Goal: Task Accomplishment & Management: Manage account settings

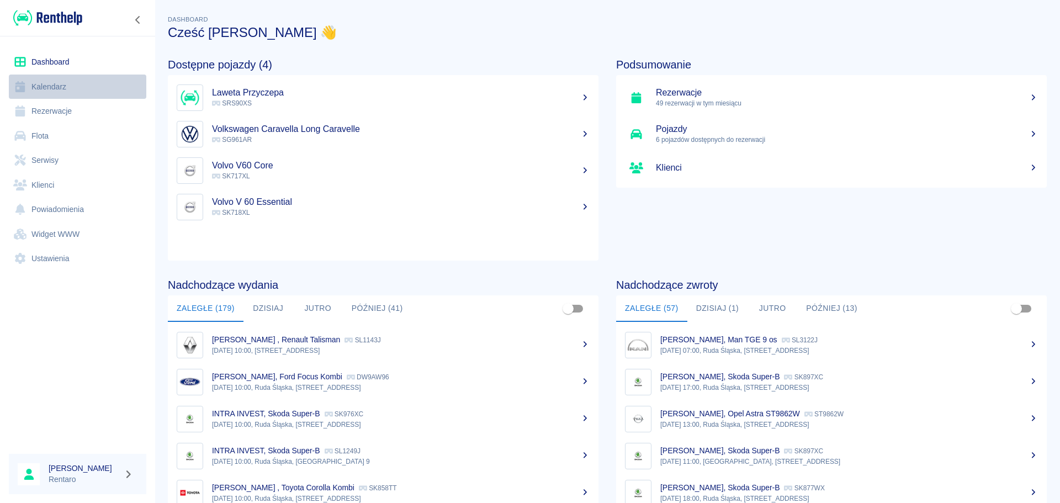
click at [50, 78] on link "Kalendarz" at bounding box center [77, 87] width 137 height 25
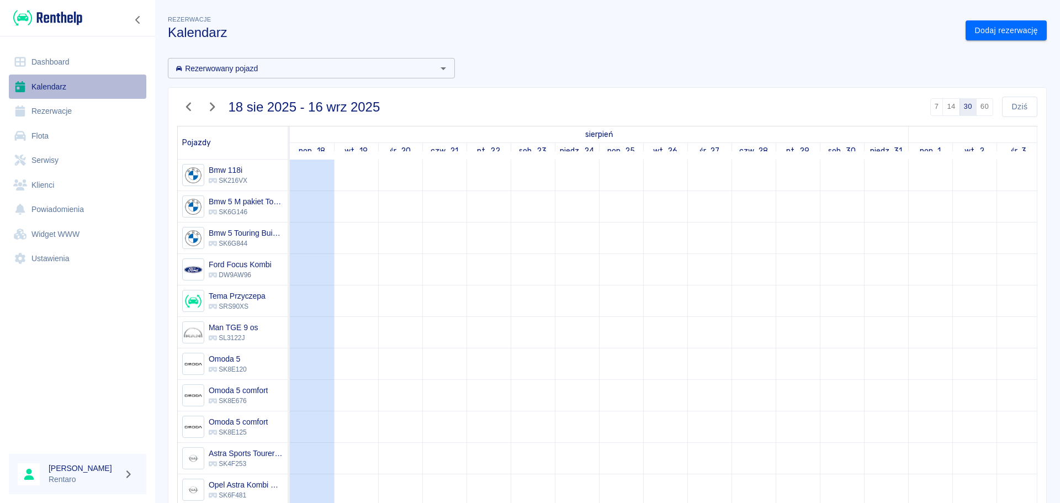
click at [51, 86] on link "Kalendarz" at bounding box center [77, 87] width 137 height 25
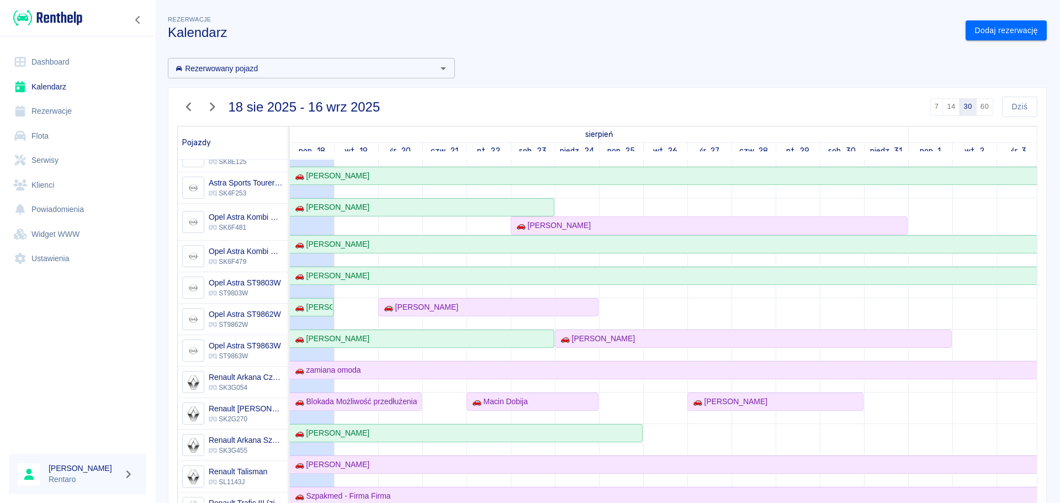
scroll to position [276, 0]
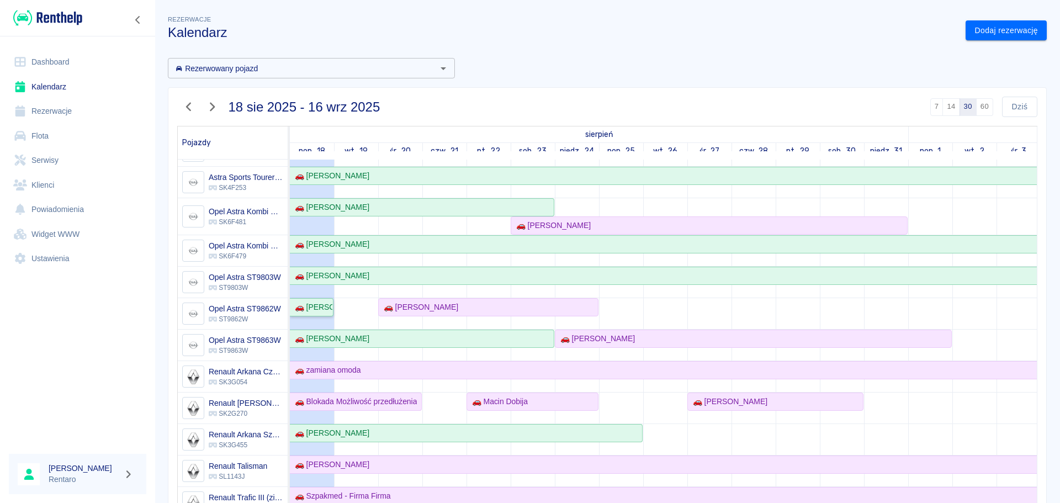
click at [319, 310] on div "🚗 [PERSON_NAME]" at bounding box center [311, 308] width 42 height 12
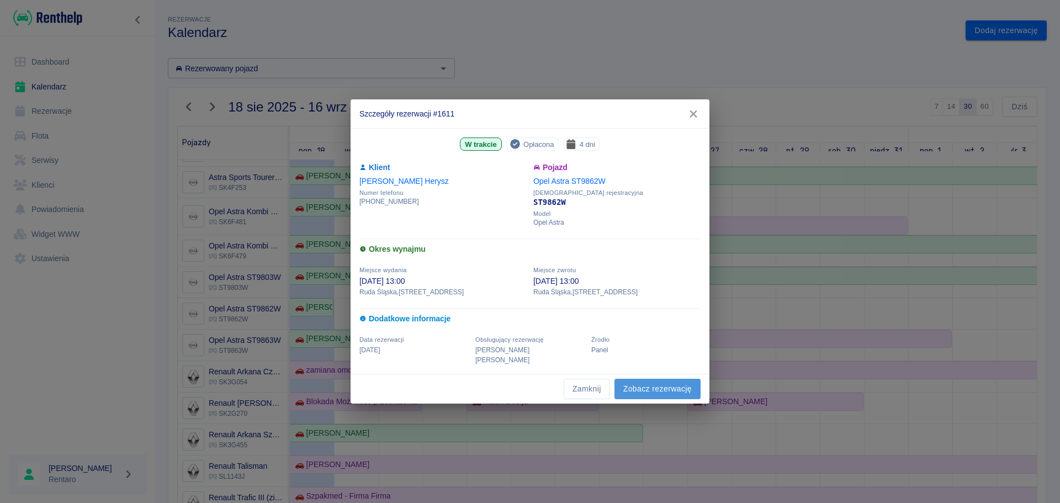
click at [638, 380] on link "Zobacz rezerwację" at bounding box center [658, 389] width 86 height 20
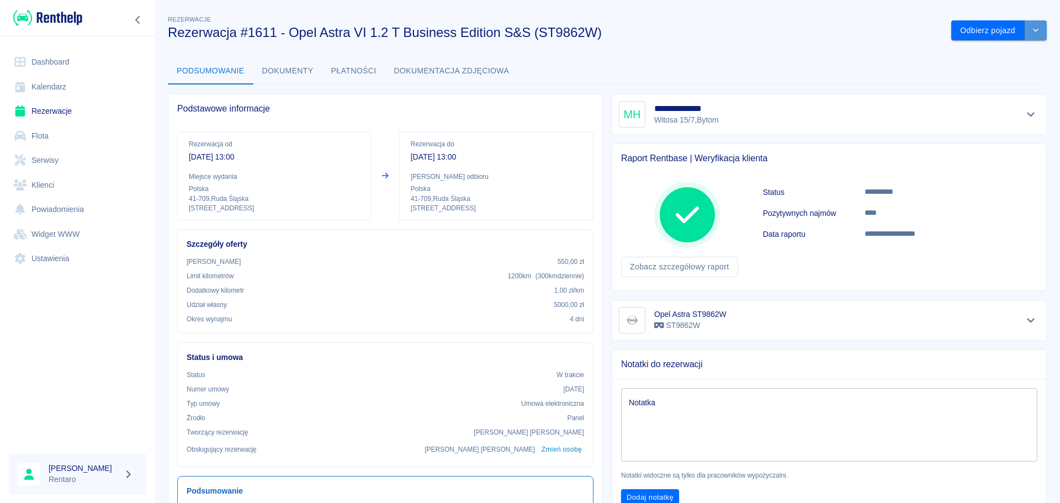
click at [1032, 27] on icon "drop-down" at bounding box center [1036, 30] width 9 height 7
click at [1007, 51] on li "Przedłuż rezerwację" at bounding box center [991, 54] width 87 height 18
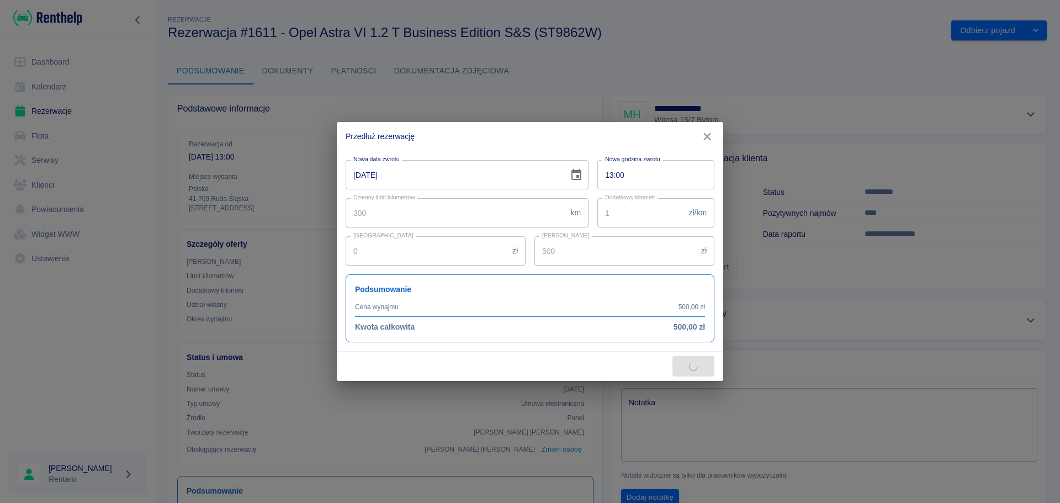
type input "540"
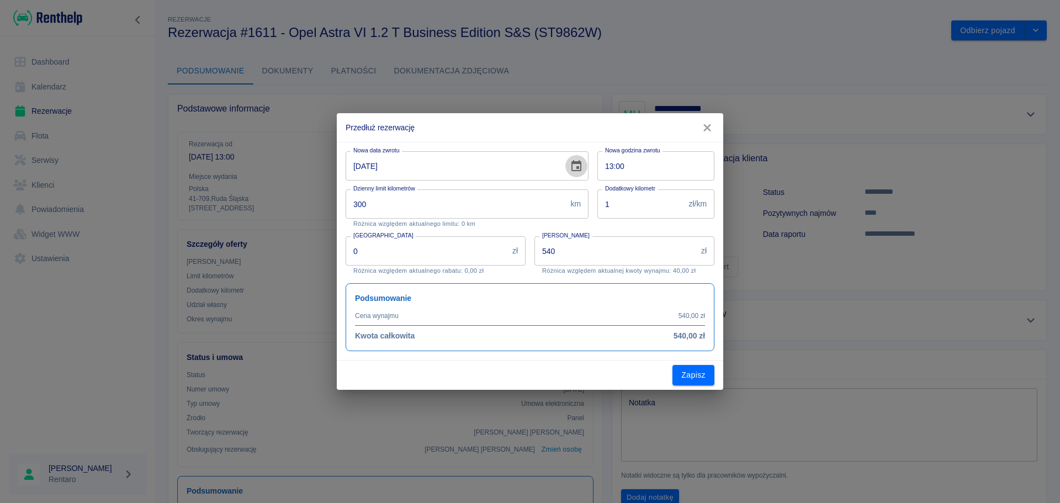
click at [583, 163] on button "Choose date, selected date is 18 sie 2025" at bounding box center [576, 166] width 22 height 22
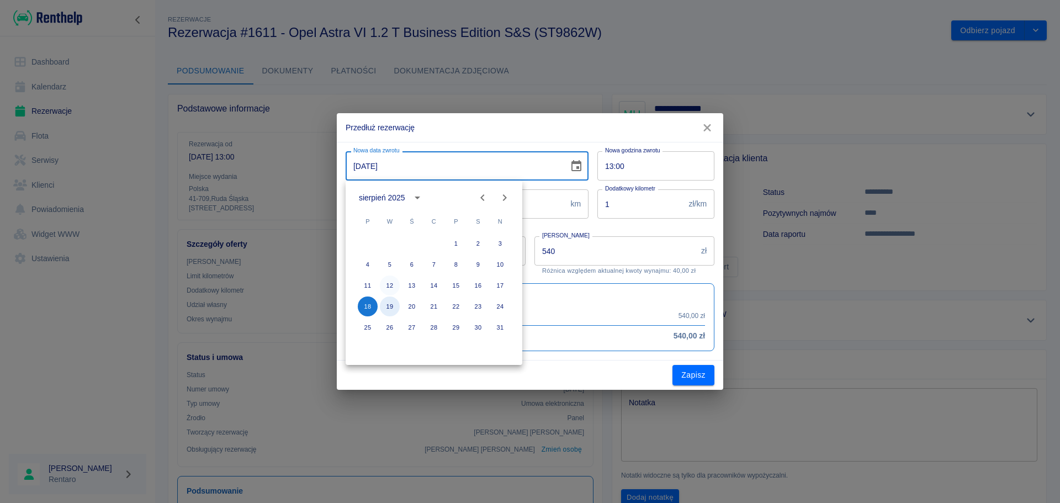
click at [387, 302] on button "19" at bounding box center [390, 307] width 20 height 20
type input "[DATE]"
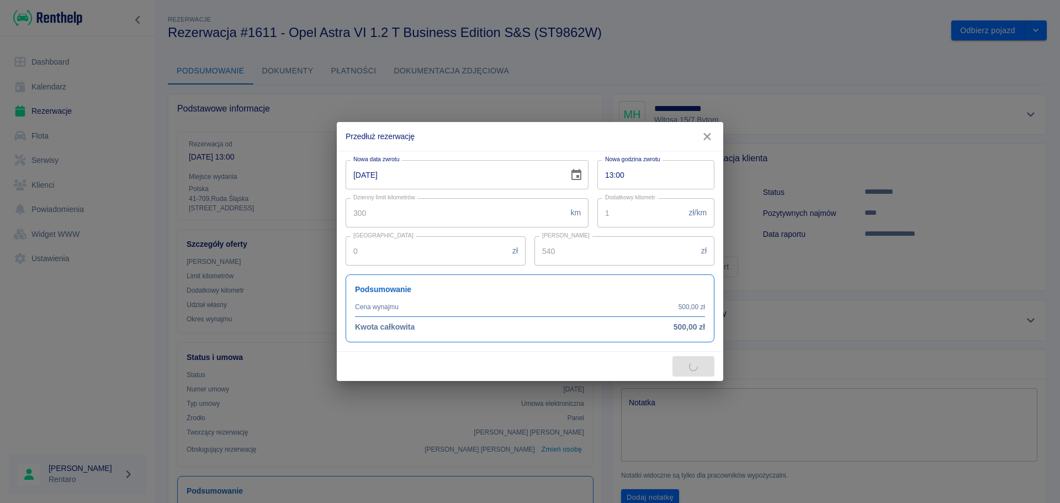
type input "675"
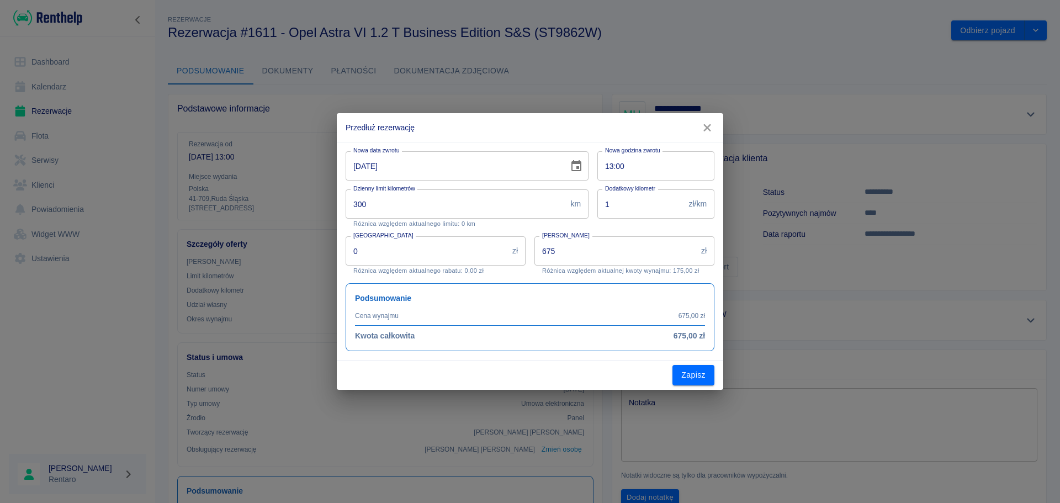
click at [616, 168] on input "13:00" at bounding box center [651, 165] width 109 height 29
drag, startPoint x: 579, startPoint y: 174, endPoint x: 585, endPoint y: 174, distance: 6.6
click at [578, 174] on button "Choose date, selected date is 19 sie 2025" at bounding box center [576, 166] width 22 height 22
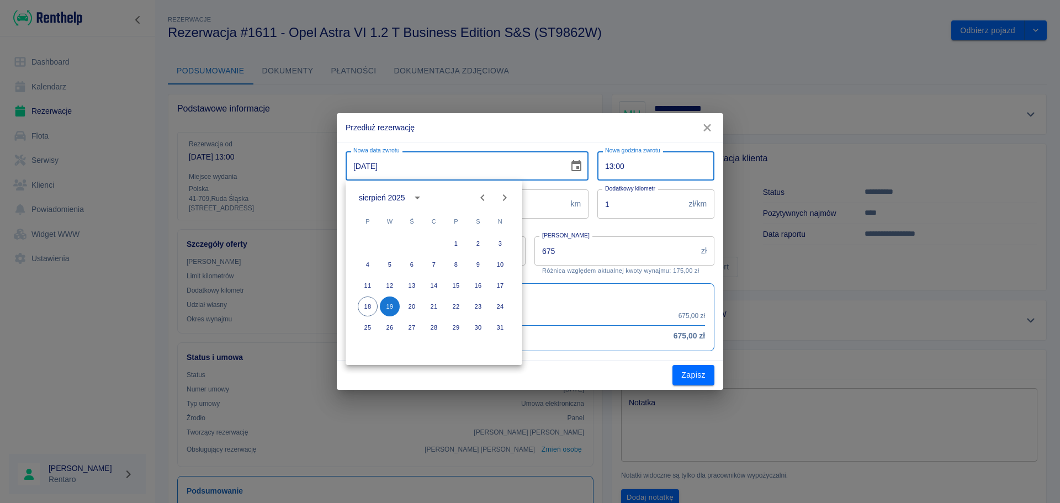
click at [611, 167] on input "13:00" at bounding box center [651, 165] width 109 height 29
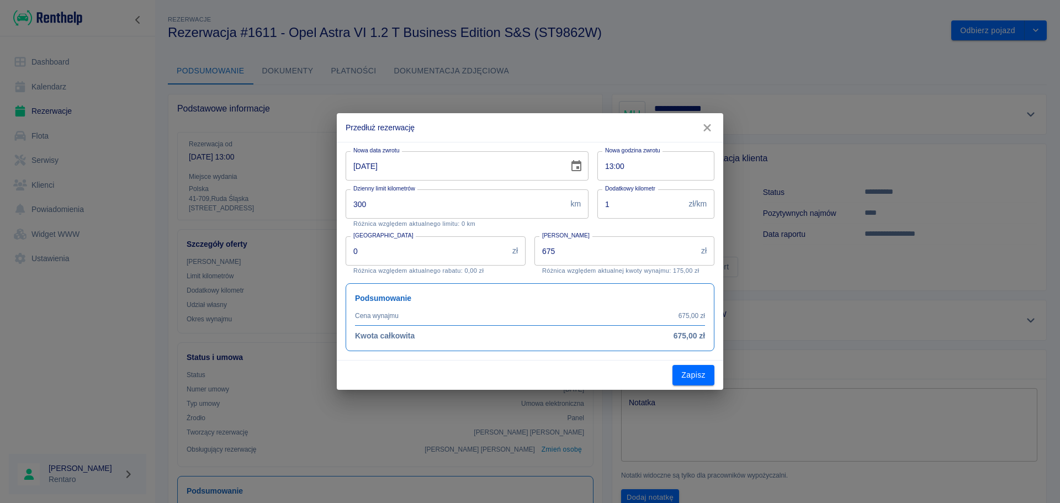
click at [609, 167] on input "13:00" at bounding box center [651, 165] width 109 height 29
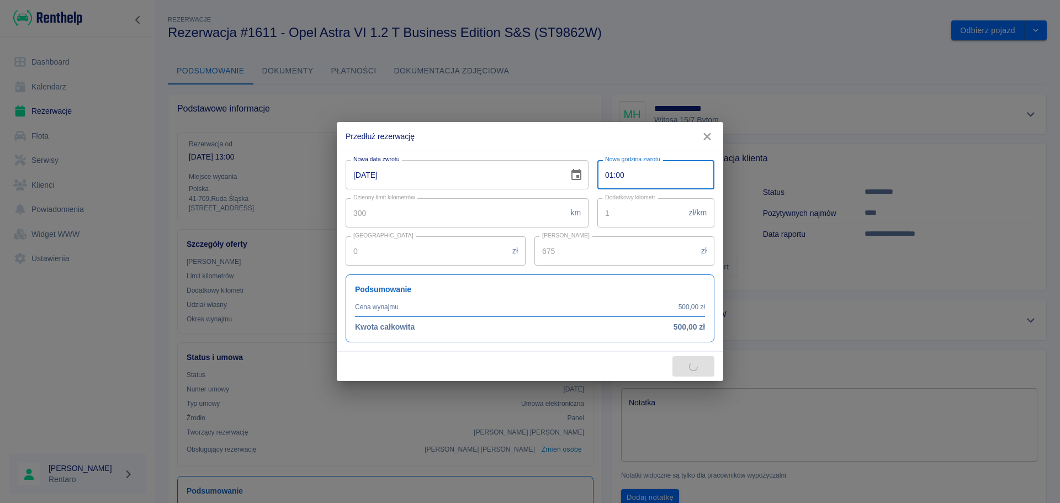
type input "19:00"
type input "810"
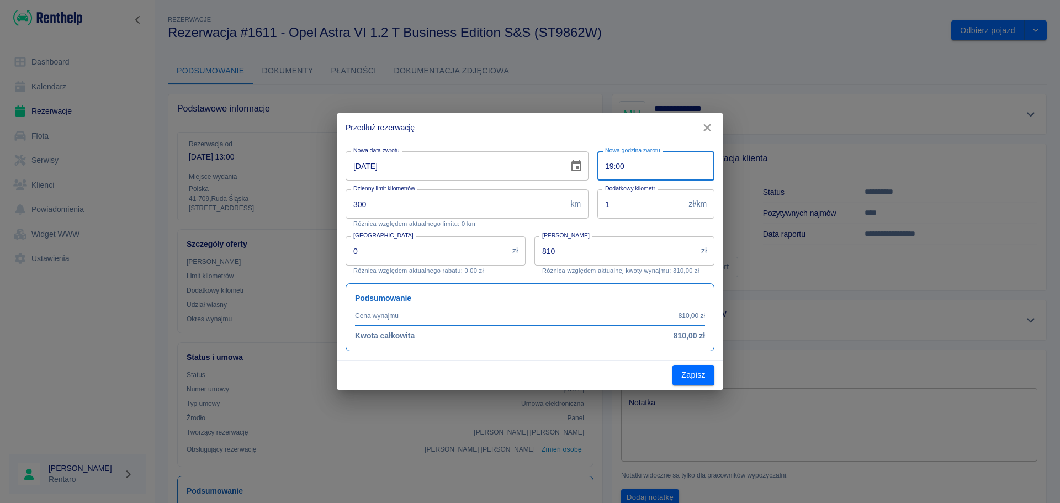
click at [609, 168] on input "19:00" at bounding box center [651, 165] width 109 height 29
type input "01:00"
type input "675"
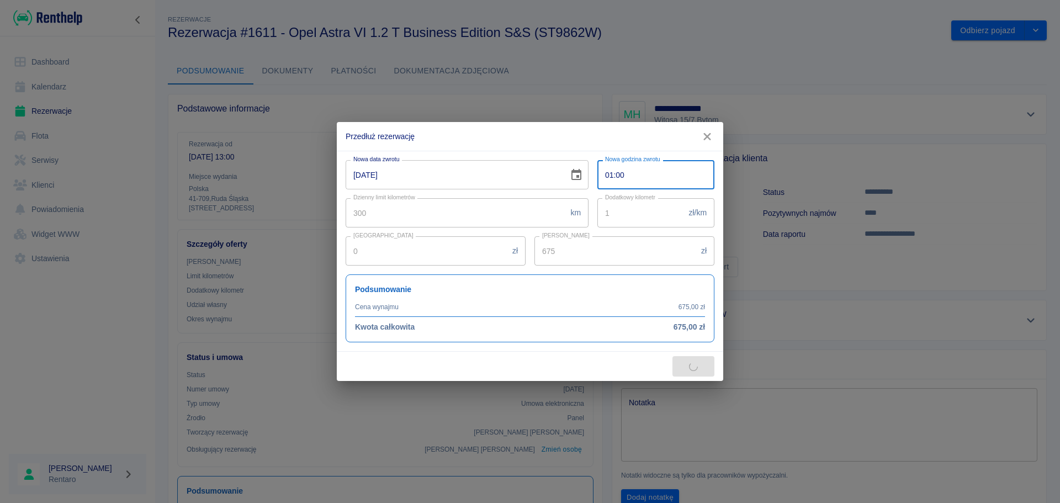
type input "16:00"
type input "810"
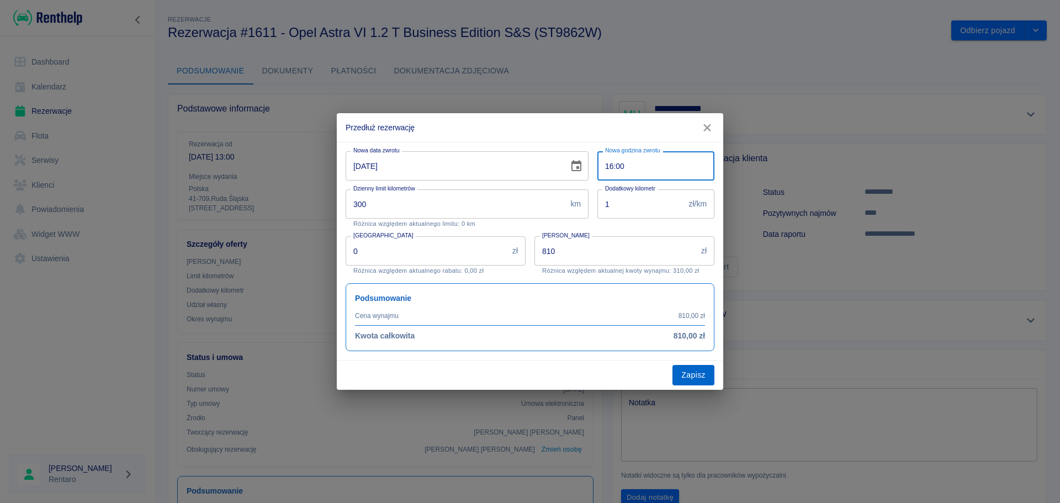
type input "16:00"
click at [695, 382] on button "Zapisz" at bounding box center [694, 375] width 42 height 20
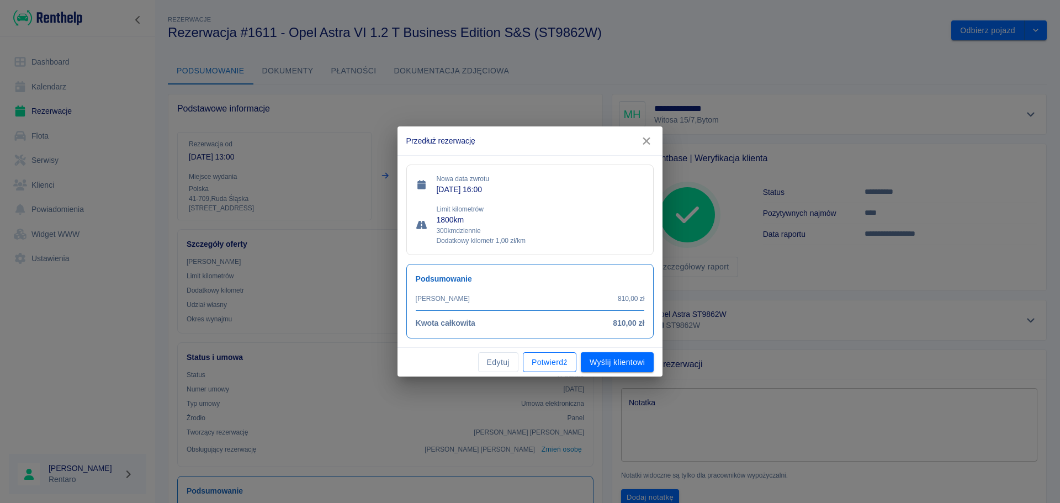
click at [552, 365] on button "Potwierdź" at bounding box center [550, 362] width 54 height 20
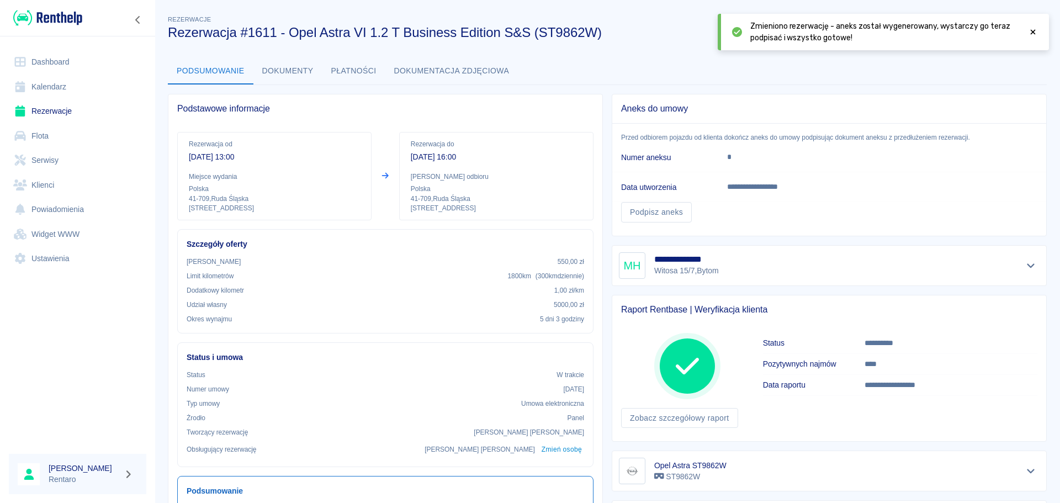
click at [60, 94] on link "Kalendarz" at bounding box center [77, 87] width 137 height 25
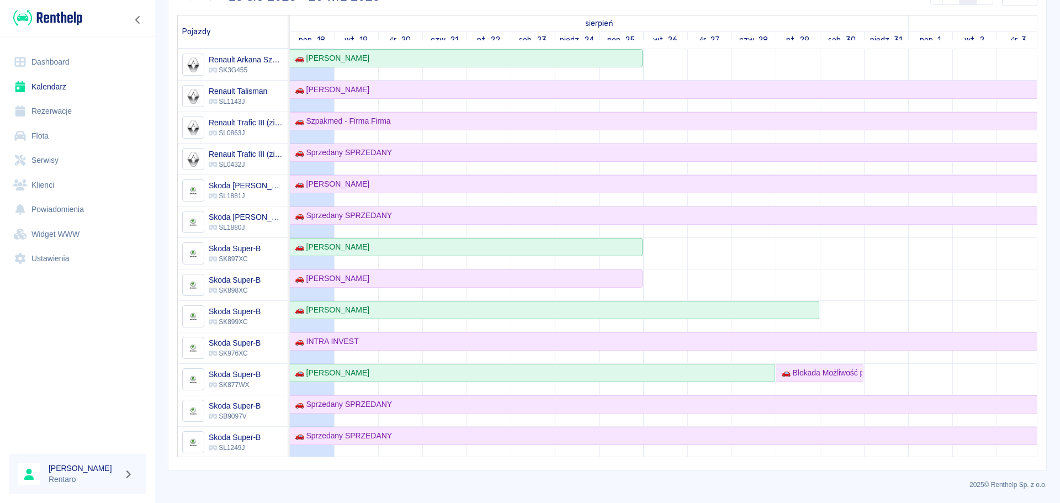
scroll to position [497, 0]
